Goal: Information Seeking & Learning: Check status

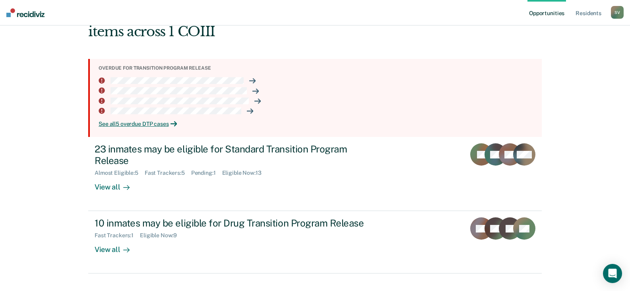
scroll to position [74, 0]
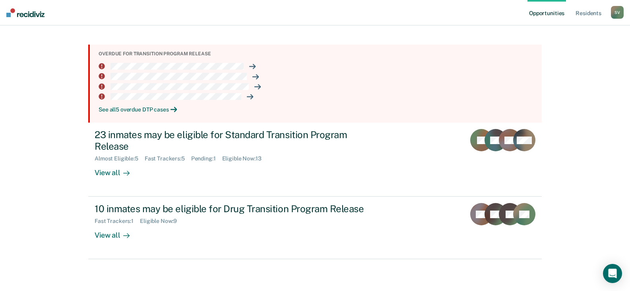
click at [139, 111] on div "See all 5 overdue DTP cases" at bounding box center [317, 109] width 437 height 7
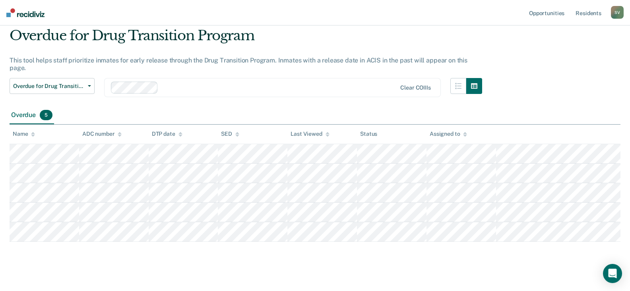
scroll to position [74, 0]
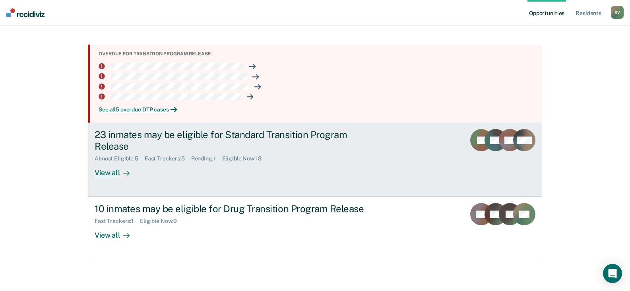
click at [103, 174] on div "View all" at bounding box center [117, 170] width 45 height 16
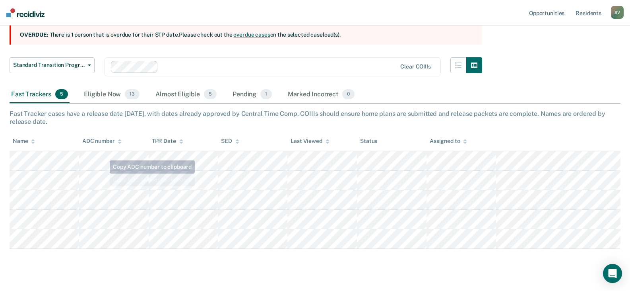
scroll to position [95, 0]
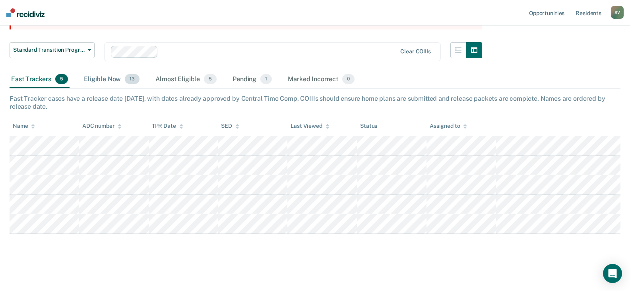
click at [94, 81] on div "Eligible Now 13" at bounding box center [111, 80] width 59 height 18
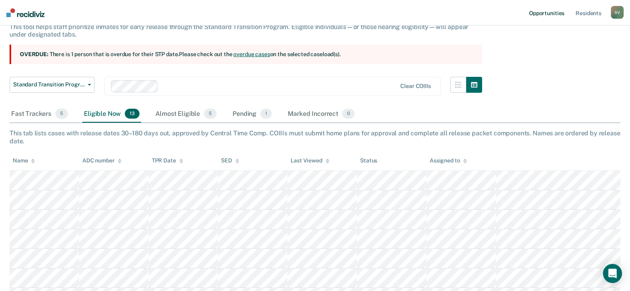
scroll to position [0, 0]
